Goal: Task Accomplishment & Management: Use online tool/utility

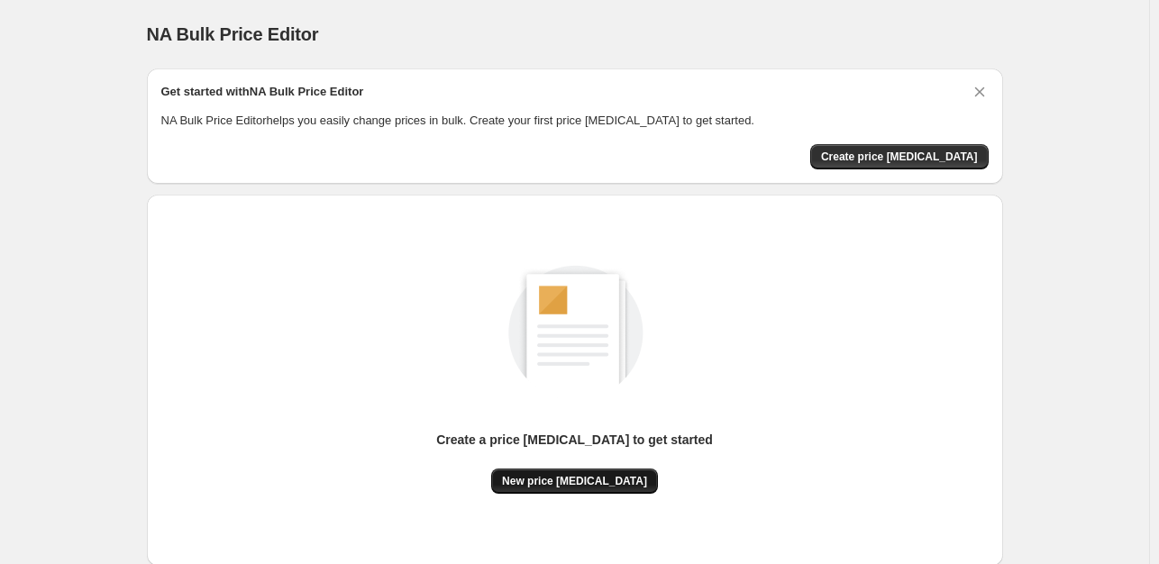
click at [565, 479] on span "New price [MEDICAL_DATA]" at bounding box center [574, 481] width 145 height 14
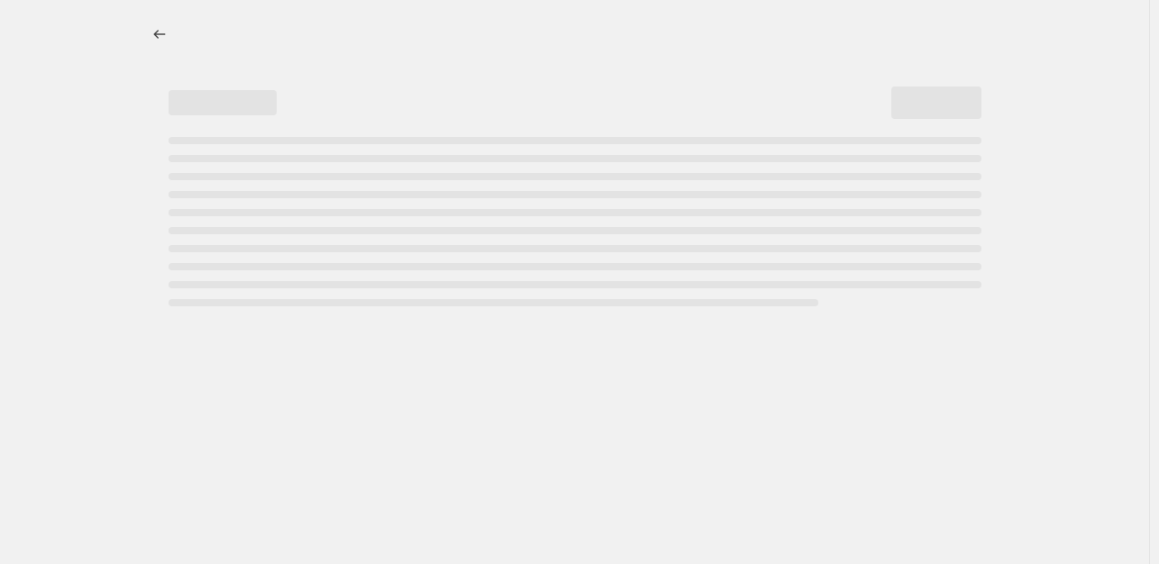
select select "percentage"
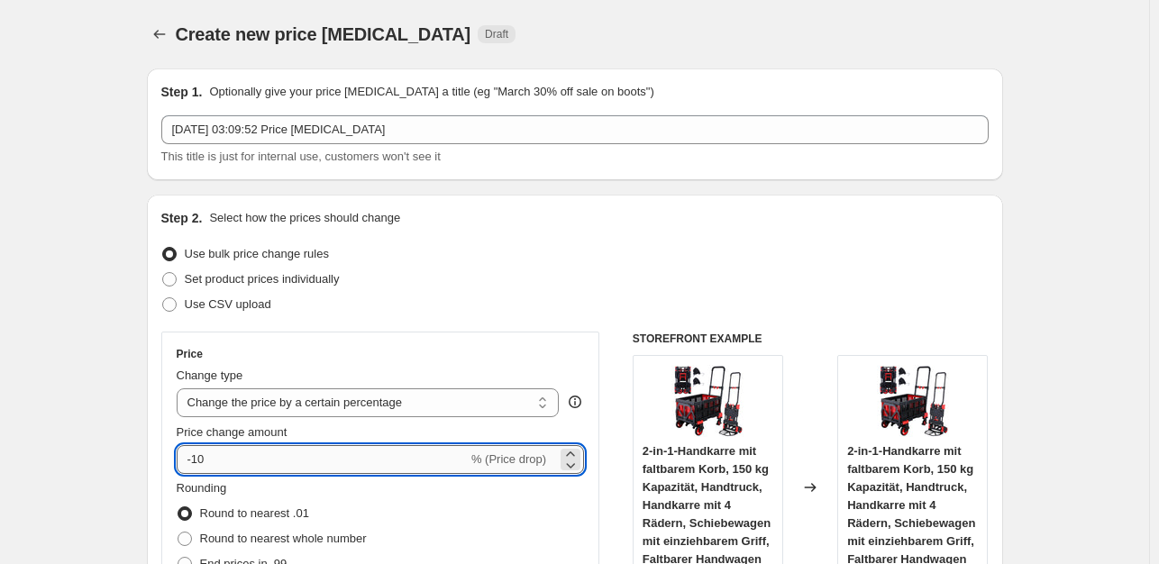
click at [247, 458] on input "-10" at bounding box center [322, 459] width 291 height 29
type input "-1"
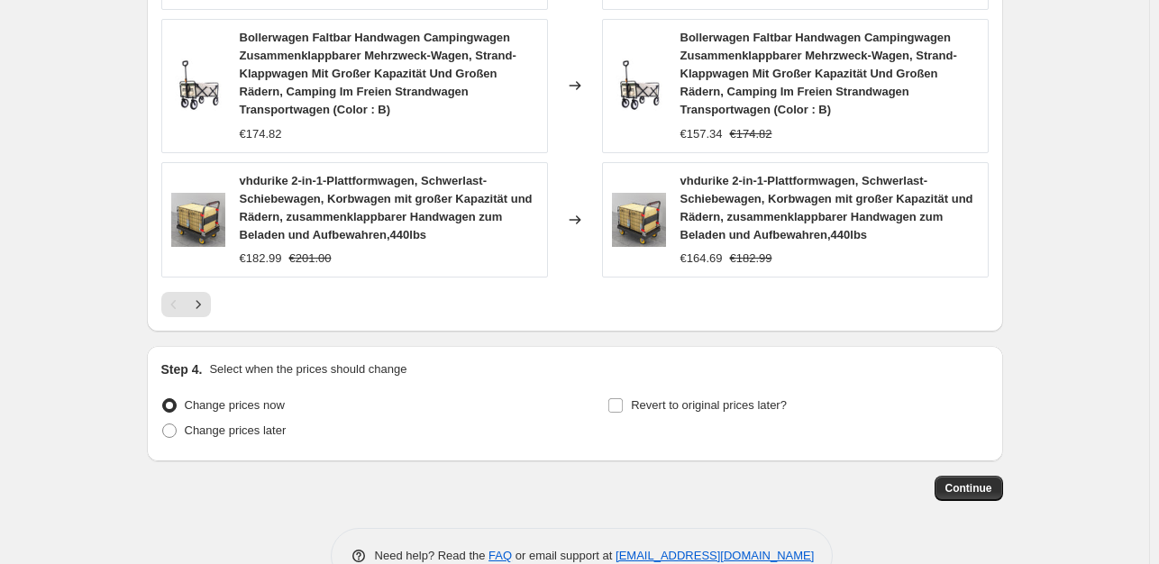
scroll to position [1482, 0]
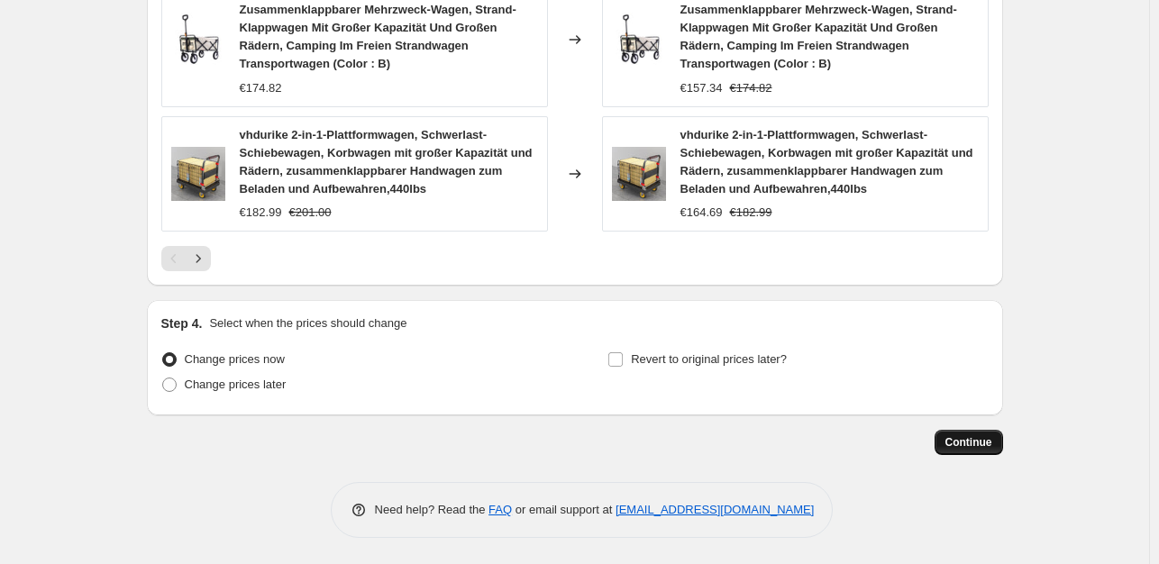
type input "-35"
click at [974, 444] on span "Continue" at bounding box center [968, 442] width 47 height 14
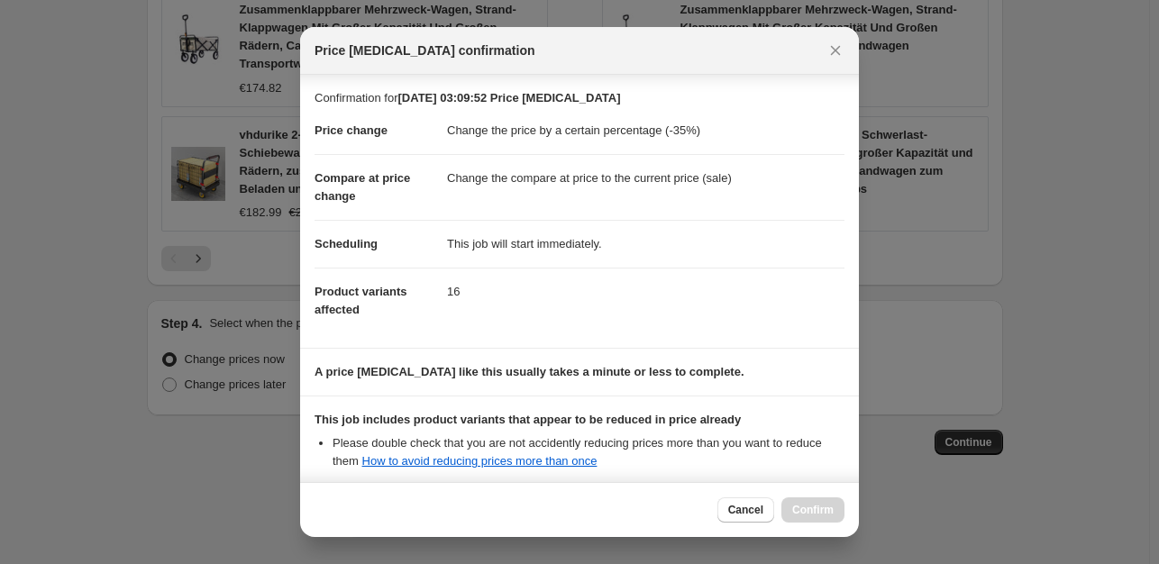
scroll to position [193, 0]
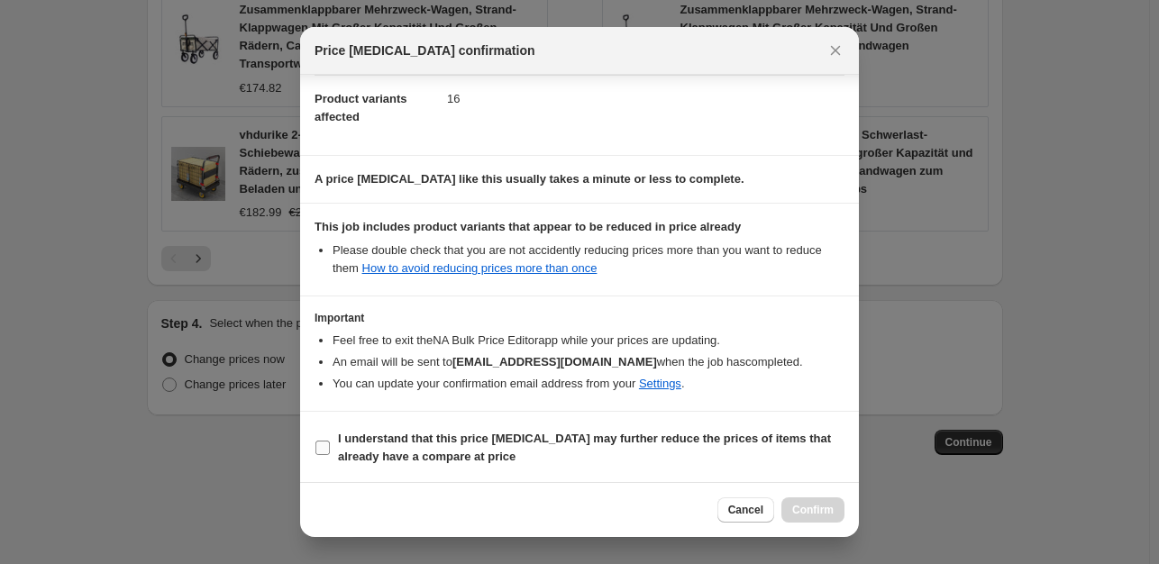
click at [330, 445] on span ":r20:" at bounding box center [323, 448] width 16 height 16
click at [330, 445] on input "I understand that this price [MEDICAL_DATA] may further reduce the prices of it…" at bounding box center [322, 448] width 14 height 14
checkbox input "true"
click at [821, 509] on span "Confirm" at bounding box center [812, 510] width 41 height 14
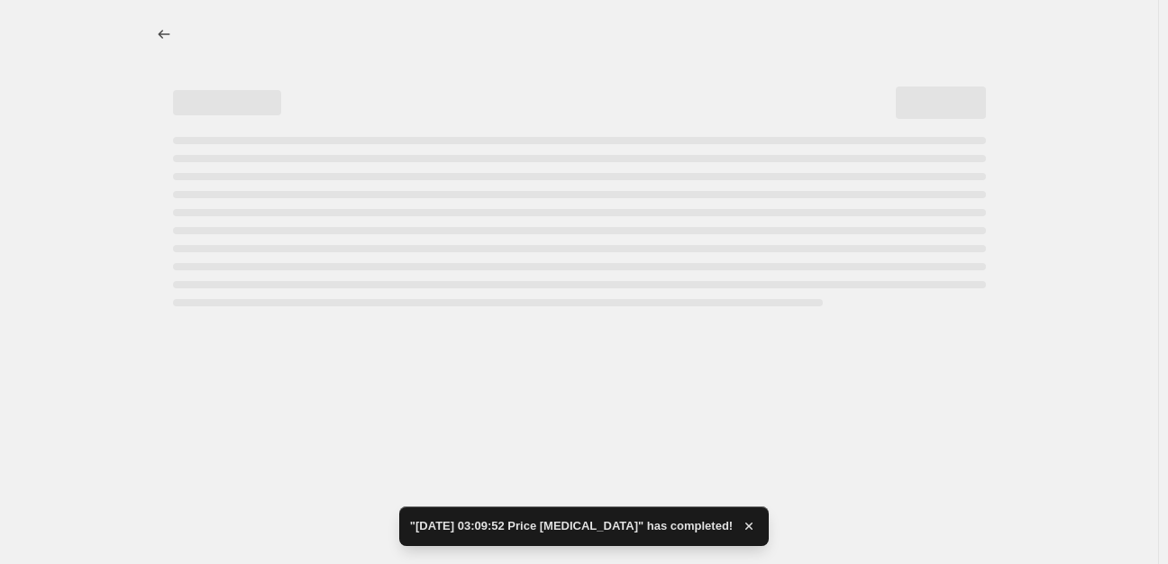
select select "percentage"
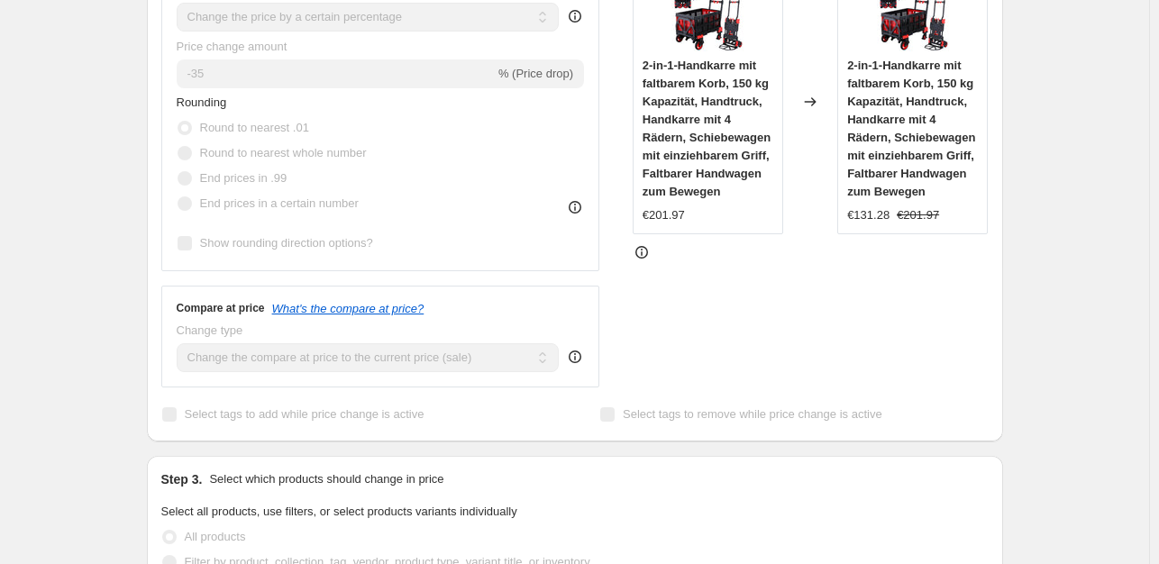
scroll to position [451, 0]
